Goal: Check status: Check status

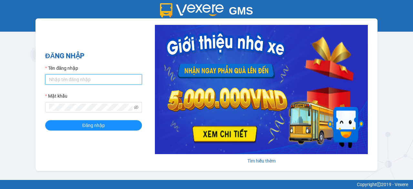
click at [64, 82] on input "Tên đăng nhập" at bounding box center [93, 79] width 97 height 10
type input "thuhuong.thaolan"
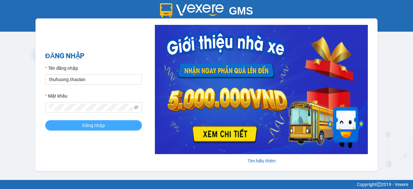
click at [87, 124] on span "Đăng nhập" at bounding box center [93, 124] width 23 height 7
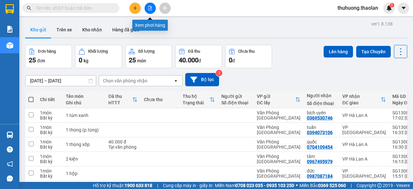
click at [152, 9] on icon "file-add" at bounding box center [150, 8] width 5 height 5
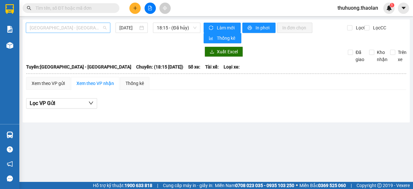
click at [59, 29] on span "[GEOGRAPHIC_DATA] - [GEOGRAPHIC_DATA]" at bounding box center [68, 28] width 77 height 10
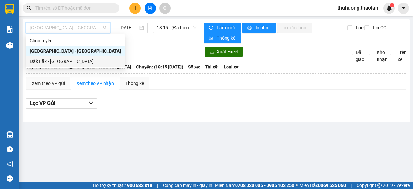
click at [59, 61] on div "Đắk Lắk - [GEOGRAPHIC_DATA]" at bounding box center [75, 61] width 91 height 7
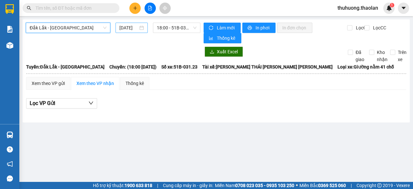
click at [128, 27] on input "[DATE]" at bounding box center [128, 27] width 19 height 7
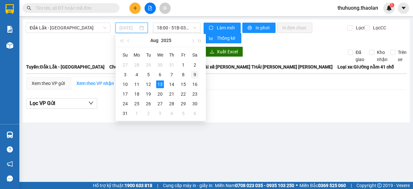
click at [194, 73] on div "9" at bounding box center [195, 75] width 8 height 8
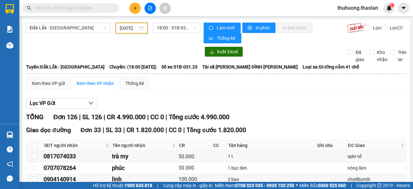
click at [124, 30] on input "[DATE]" at bounding box center [129, 27] width 18 height 7
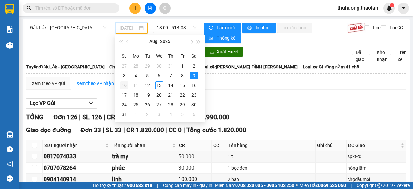
click at [124, 85] on div "10" at bounding box center [124, 85] width 8 height 8
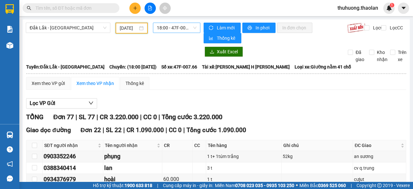
click at [160, 29] on span "18:00 - 47F-007.66" at bounding box center [176, 28] width 39 height 10
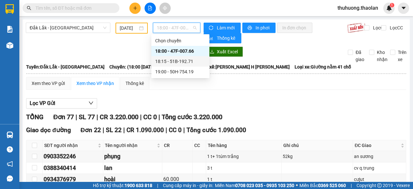
click at [171, 64] on div "18:15 - 51B-192.71" at bounding box center [180, 61] width 50 height 7
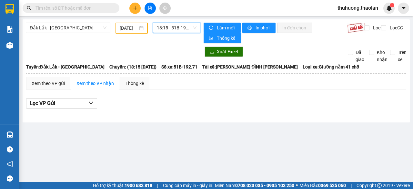
click at [178, 29] on span "18:15 - 51B-192.71" at bounding box center [176, 28] width 39 height 10
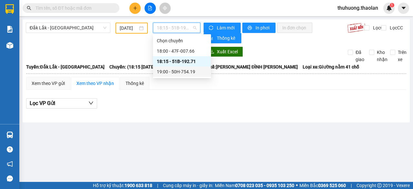
click at [190, 70] on div "19:00 - 50H-754.19" at bounding box center [182, 71] width 50 height 7
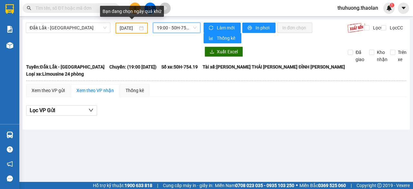
click at [125, 28] on input "[DATE]" at bounding box center [129, 27] width 18 height 7
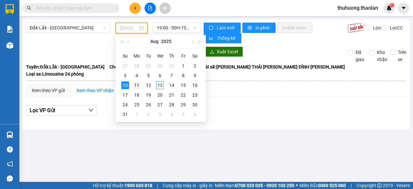
click at [135, 84] on div "11" at bounding box center [137, 85] width 8 height 8
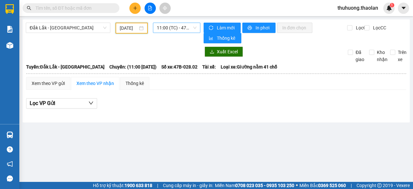
click at [172, 27] on span "11:00 (TC) - 47B-028.02 - (Đã [PERSON_NAME])" at bounding box center [176, 28] width 39 height 10
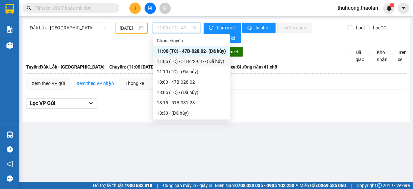
click at [172, 62] on div "11:05 (TC) - 51B-229.37 - (Đã [PERSON_NAME])" at bounding box center [191, 61] width 69 height 7
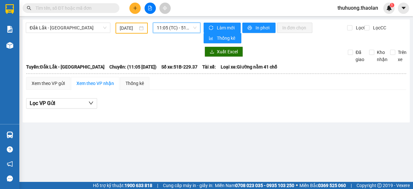
click at [175, 28] on span "11:05 (TC) - 51B-229.37 - (Đã [PERSON_NAME])" at bounding box center [176, 28] width 39 height 10
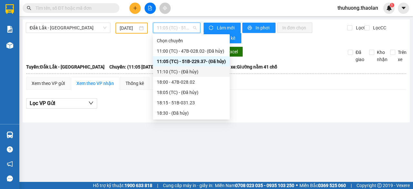
click at [180, 72] on div "11:10 (TC) - (Đã [PERSON_NAME])" at bounding box center [191, 71] width 69 height 7
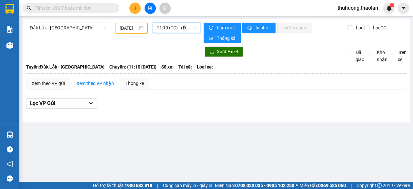
click at [177, 26] on span "11:10 (TC) - (Đã [PERSON_NAME])" at bounding box center [176, 28] width 39 height 10
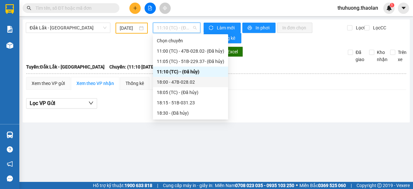
click at [176, 85] on div "18:00 - 47B-028.02" at bounding box center [190, 81] width 67 height 7
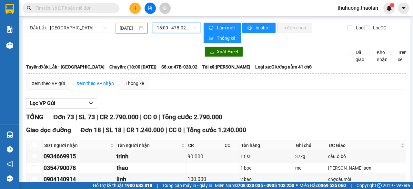
click at [174, 31] on span "18:00 - 47B-028.02" at bounding box center [176, 28] width 39 height 10
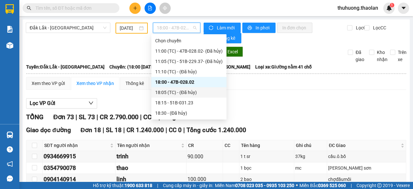
click at [179, 94] on div "18:05 (TC) - (Đã [PERSON_NAME])" at bounding box center [188, 92] width 67 height 7
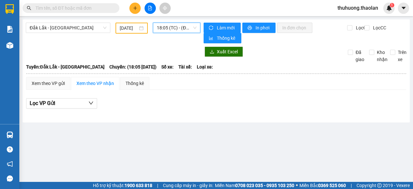
click at [174, 29] on span "18:05 (TC) - (Đã [PERSON_NAME])" at bounding box center [176, 28] width 39 height 10
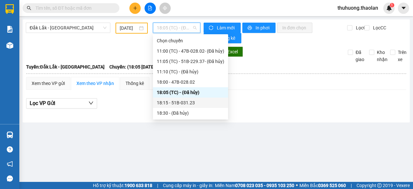
click at [176, 102] on div "18:15 - 51B-031.23" at bounding box center [190, 102] width 67 height 7
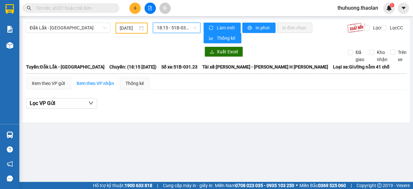
click at [174, 26] on span "18:15 - 51B-031.23" at bounding box center [176, 28] width 39 height 10
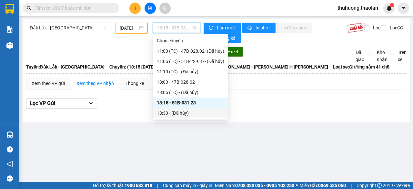
click at [168, 114] on div "18:30 - (Đã hủy)" at bounding box center [190, 112] width 67 height 7
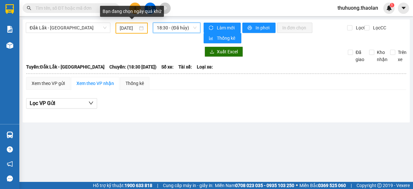
click at [123, 28] on input "[DATE]" at bounding box center [129, 27] width 18 height 7
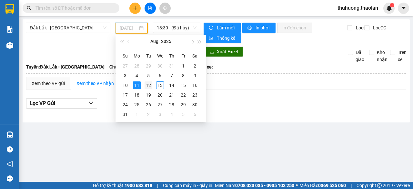
click at [148, 84] on div "12" at bounding box center [148, 85] width 8 height 8
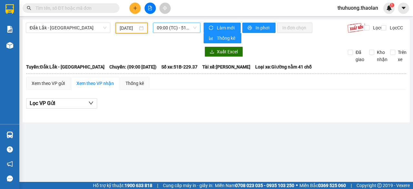
click at [177, 31] on span "09:00 (TC) - 51B-229.37" at bounding box center [176, 28] width 39 height 10
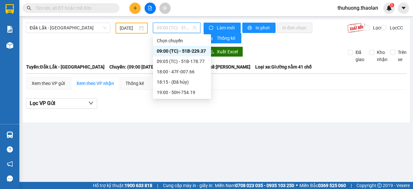
click at [177, 53] on div "09:00 (TC) - 51B-229.37" at bounding box center [182, 50] width 50 height 7
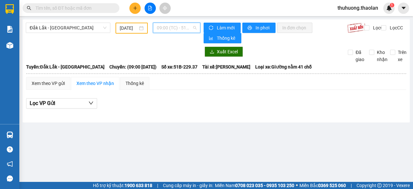
click at [175, 28] on span "09:00 (TC) - 51B-229.37" at bounding box center [176, 28] width 39 height 10
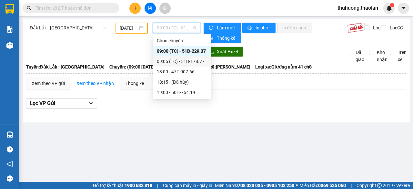
click at [178, 64] on div "09:05 (TC) - 51B-178.77" at bounding box center [182, 61] width 50 height 7
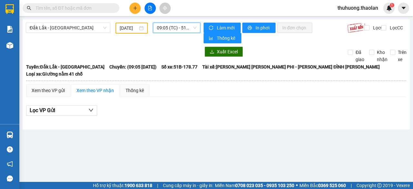
click at [173, 27] on span "09:05 (TC) - 51B-178.77" at bounding box center [176, 28] width 39 height 10
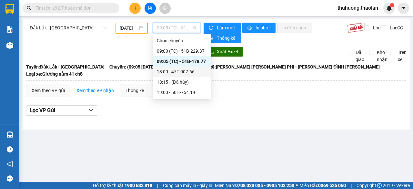
click at [177, 71] on div "18:00 - 47F-007.66" at bounding box center [182, 71] width 50 height 7
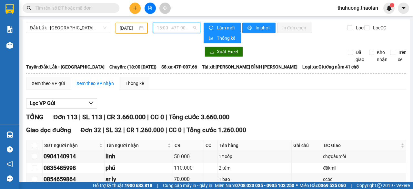
click at [175, 29] on span "18:00 - 47F-007.66" at bounding box center [176, 28] width 39 height 10
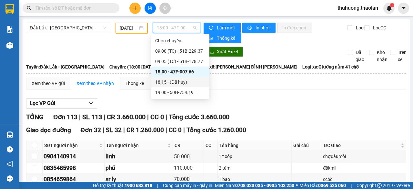
click at [183, 80] on div "18:15 - (Đã [PERSON_NAME])" at bounding box center [180, 81] width 50 height 7
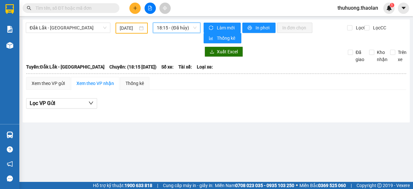
click at [177, 31] on span "18:15 - (Đã [PERSON_NAME])" at bounding box center [176, 28] width 39 height 10
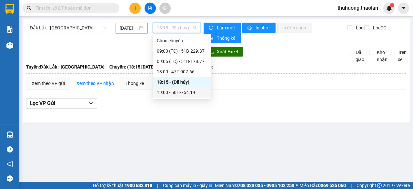
click at [190, 92] on div "19:00 - 50H-754.19" at bounding box center [182, 92] width 50 height 7
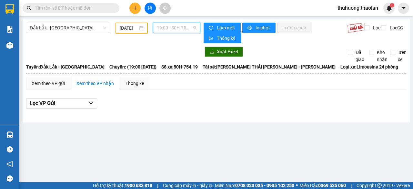
click at [162, 28] on span "19:00 - 50H-754.19" at bounding box center [176, 28] width 39 height 10
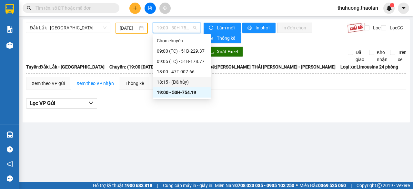
click at [174, 84] on div "18:15 - (Đã [PERSON_NAME])" at bounding box center [182, 81] width 50 height 7
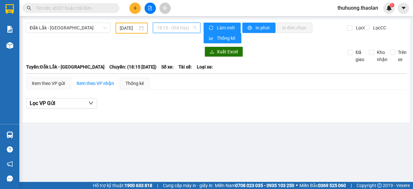
click at [167, 28] on span "18:15 - (Đã [PERSON_NAME])" at bounding box center [176, 28] width 39 height 10
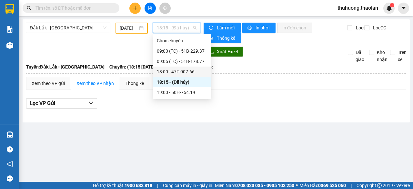
click at [171, 74] on div "18:00 - 47F-007.66" at bounding box center [182, 71] width 50 height 7
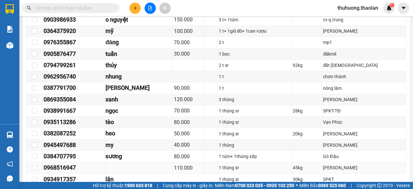
scroll to position [226, 0]
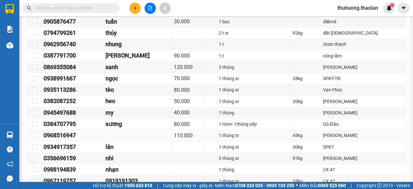
click at [133, 135] on td at bounding box center [138, 135] width 68 height 11
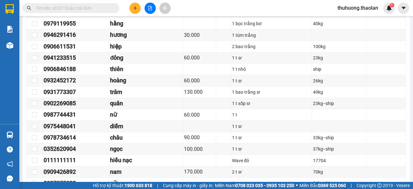
scroll to position [645, 0]
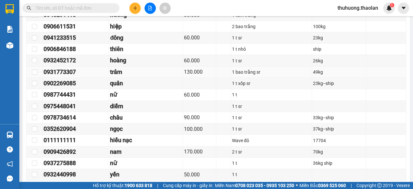
click at [92, 67] on div "0931773307" at bounding box center [76, 71] width 64 height 9
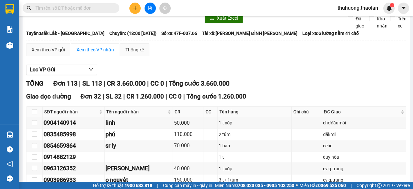
scroll to position [0, 0]
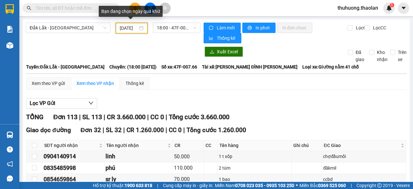
click at [129, 28] on input "[DATE]" at bounding box center [129, 27] width 18 height 7
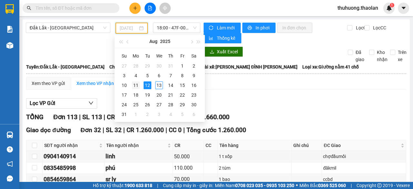
click at [136, 85] on div "11" at bounding box center [136, 85] width 8 height 8
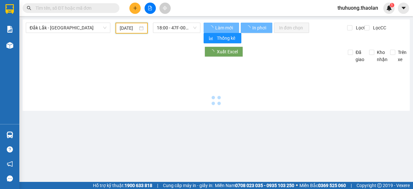
type input "[DATE]"
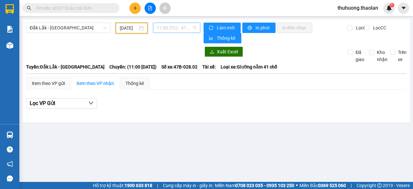
click at [163, 33] on span "11:00 (TC) - 47B-028.02 - (Đã [PERSON_NAME])" at bounding box center [176, 28] width 39 height 10
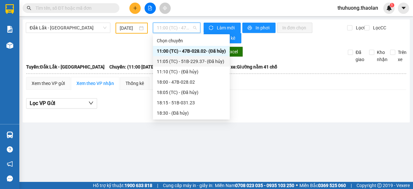
click at [174, 61] on div "11:05 (TC) - 51B-229.37 - (Đã [PERSON_NAME])" at bounding box center [191, 61] width 69 height 7
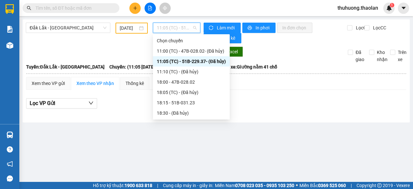
click at [166, 28] on span "11:05 (TC) - 51B-229.37 - (Đã [PERSON_NAME])" at bounding box center [176, 28] width 39 height 10
click at [171, 74] on div "11:10 (TC) - (Đã [PERSON_NAME])" at bounding box center [191, 71] width 69 height 7
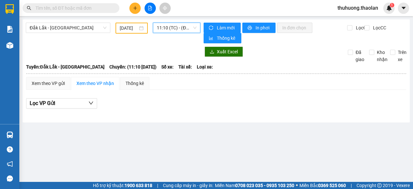
click at [169, 29] on span "11:10 (TC) - (Đã [PERSON_NAME])" at bounding box center [176, 28] width 39 height 10
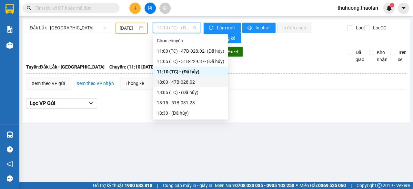
click at [183, 82] on div "18:00 - 47B-028.02" at bounding box center [190, 81] width 67 height 7
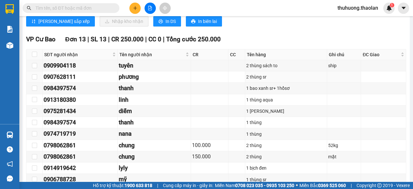
scroll to position [969, 0]
